Goal: Find specific page/section: Find specific page/section

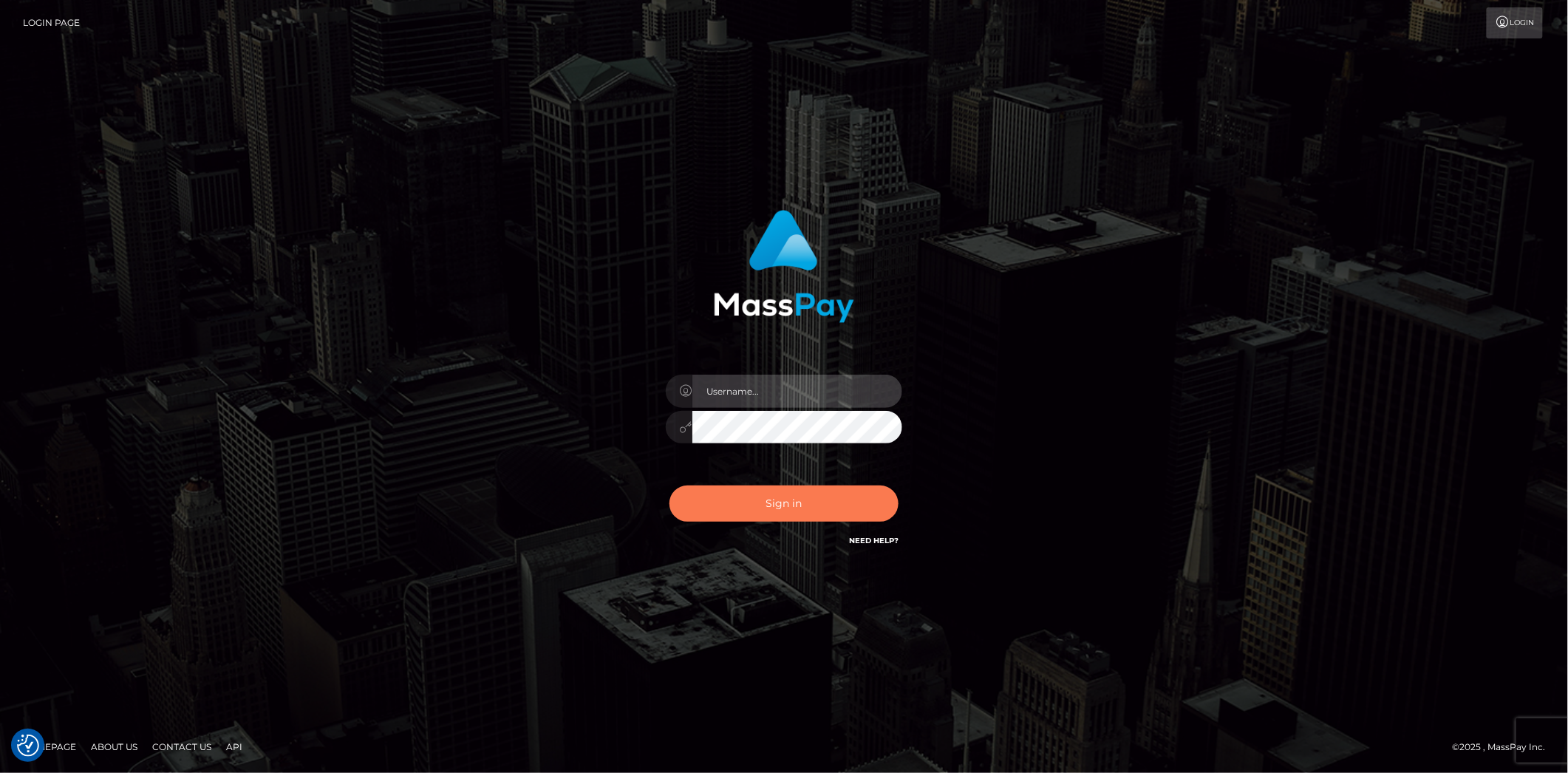
type input "Marcopolo"
click at [771, 496] on button "Sign in" at bounding box center [784, 503] width 229 height 36
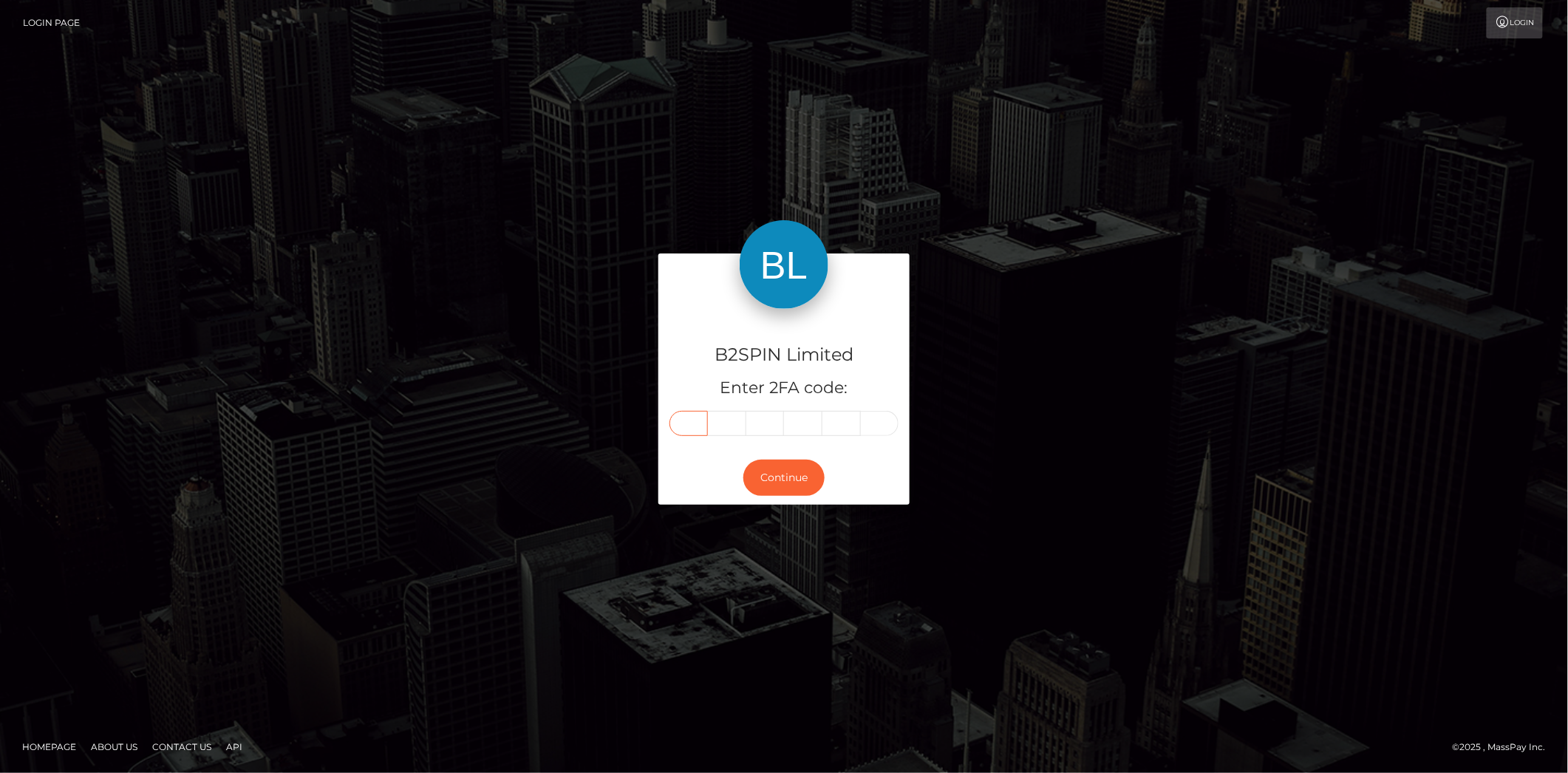
paste input "0"
type input "0"
type input "3"
type input "7"
type input "8"
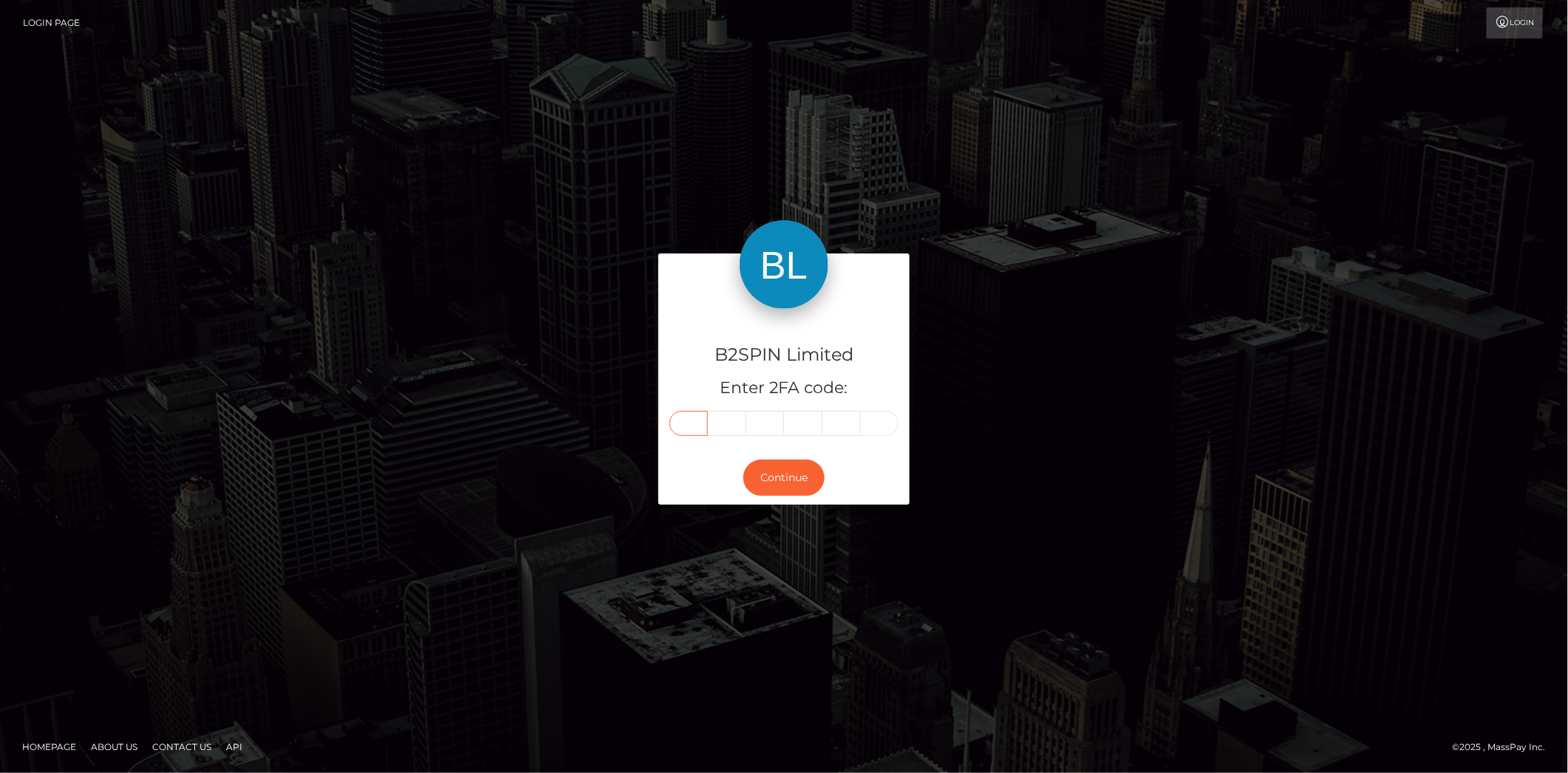
type input "0"
type input "5"
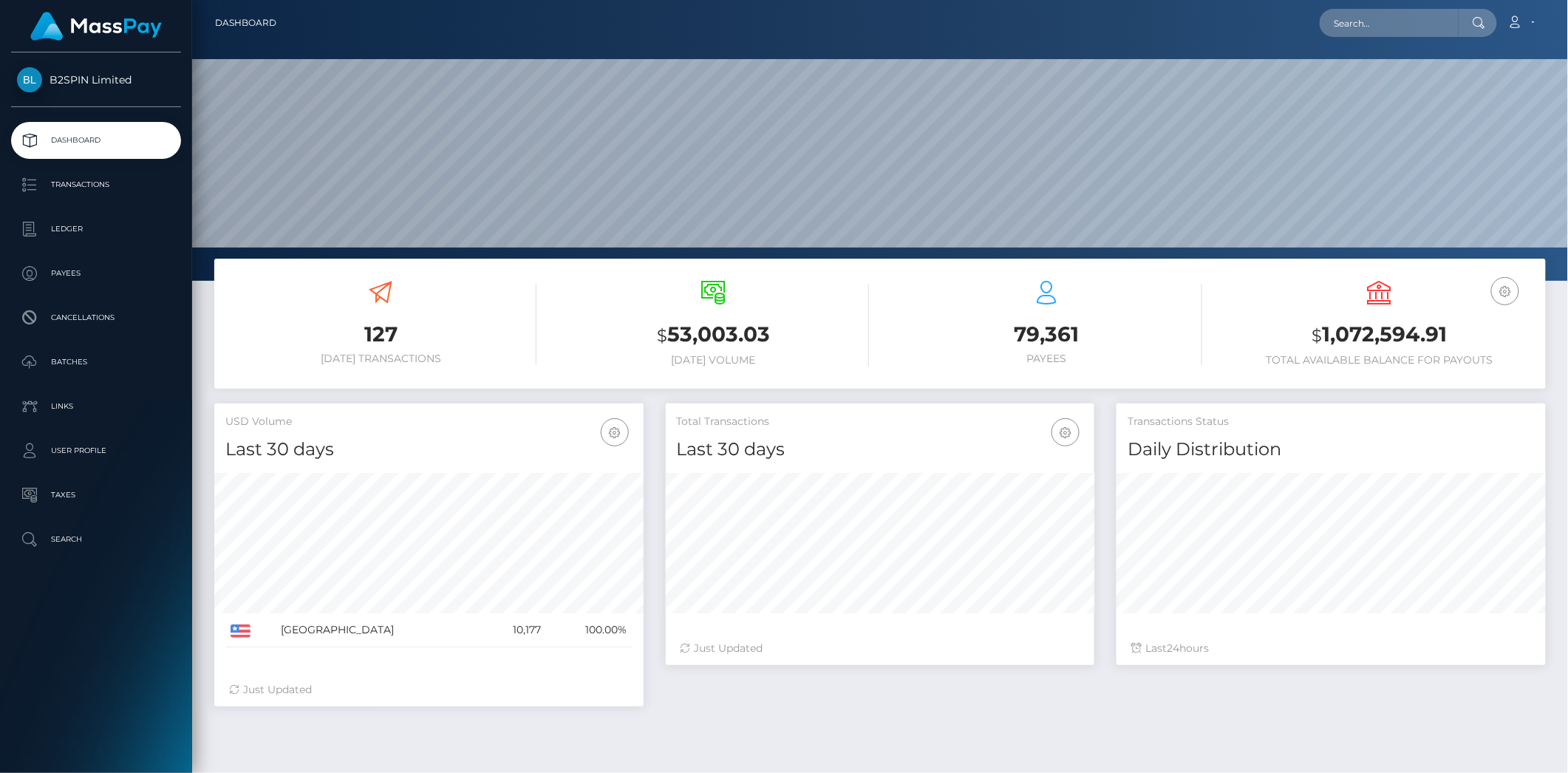
scroll to position [262, 429]
click at [1389, 24] on input "text" at bounding box center [1388, 23] width 139 height 28
paste input "3378920"
drag, startPoint x: 1396, startPoint y: 19, endPoint x: 1231, endPoint y: 19, distance: 165.0
click at [1233, 19] on div "3378920 Loading... Loading... Account Edit Profile Logout" at bounding box center [916, 23] width 1257 height 31
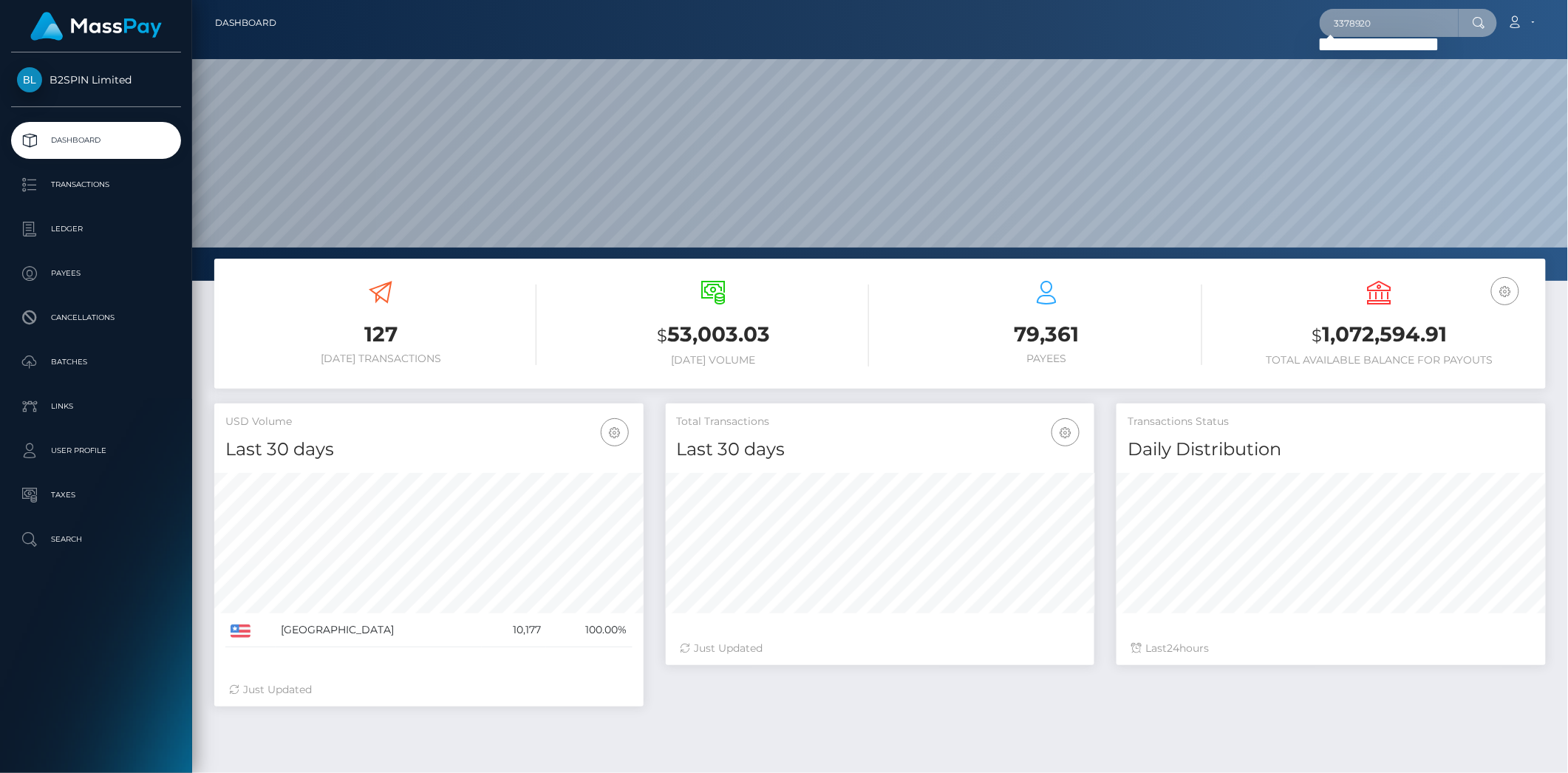
paste input "7"
drag, startPoint x: 1410, startPoint y: 21, endPoint x: 1154, endPoint y: 16, distance: 256.0
click at [1154, 16] on div "3378720 Loading... Loading... Account Edit Profile Logout" at bounding box center [916, 23] width 1257 height 31
paste input "2179"
type input "3372179"
